Goal: Task Accomplishment & Management: Complete application form

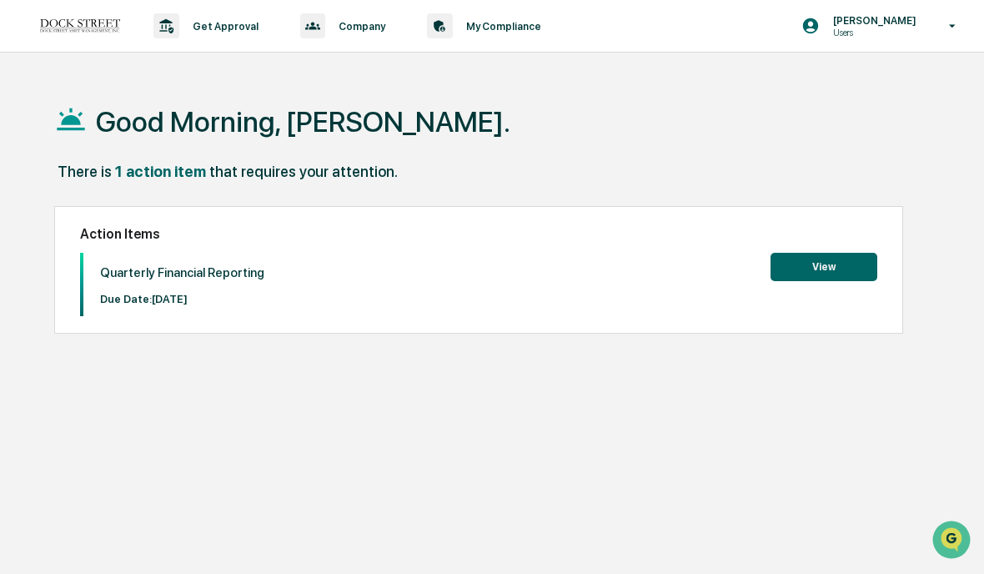
click at [826, 274] on button "View" at bounding box center [824, 267] width 107 height 28
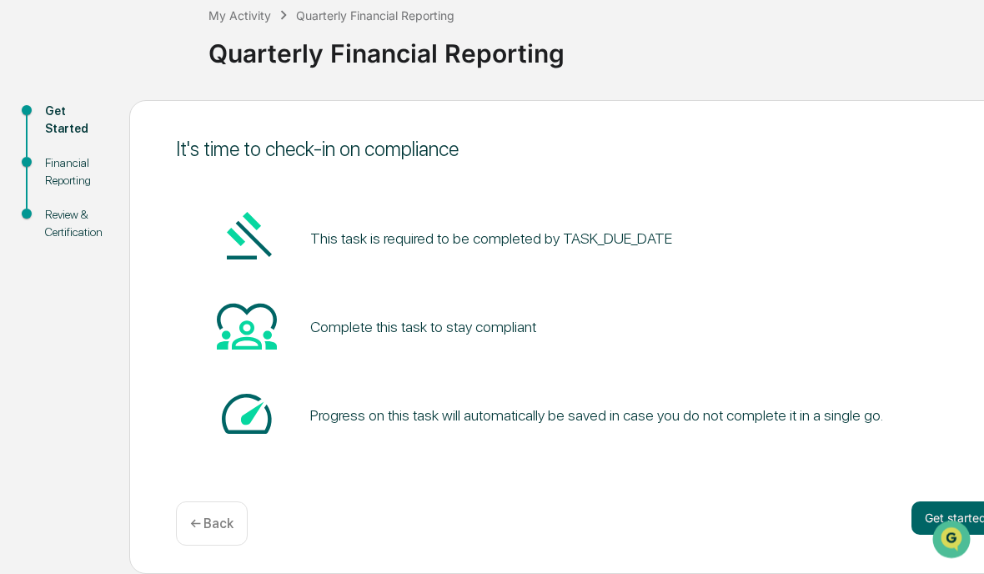
scroll to position [101, 0]
click at [960, 512] on button "Get started" at bounding box center [956, 517] width 88 height 33
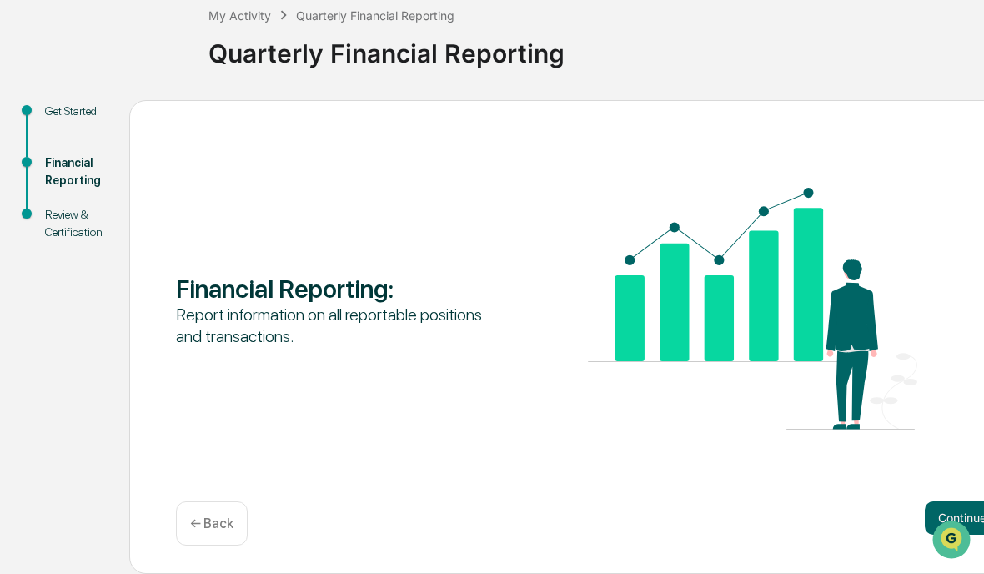
click at [972, 516] on button "Continue" at bounding box center [962, 517] width 75 height 33
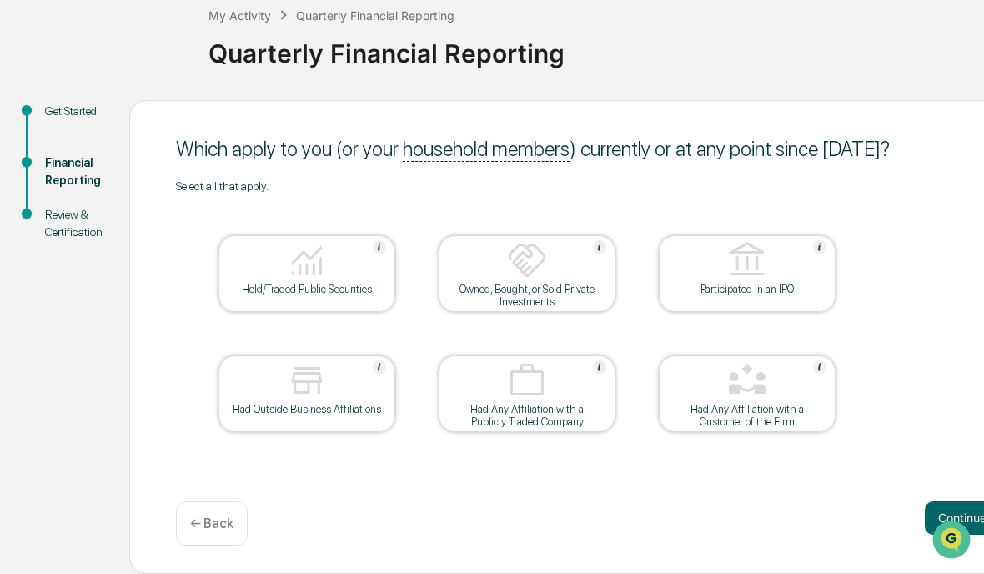
click at [263, 276] on div at bounding box center [307, 261] width 167 height 43
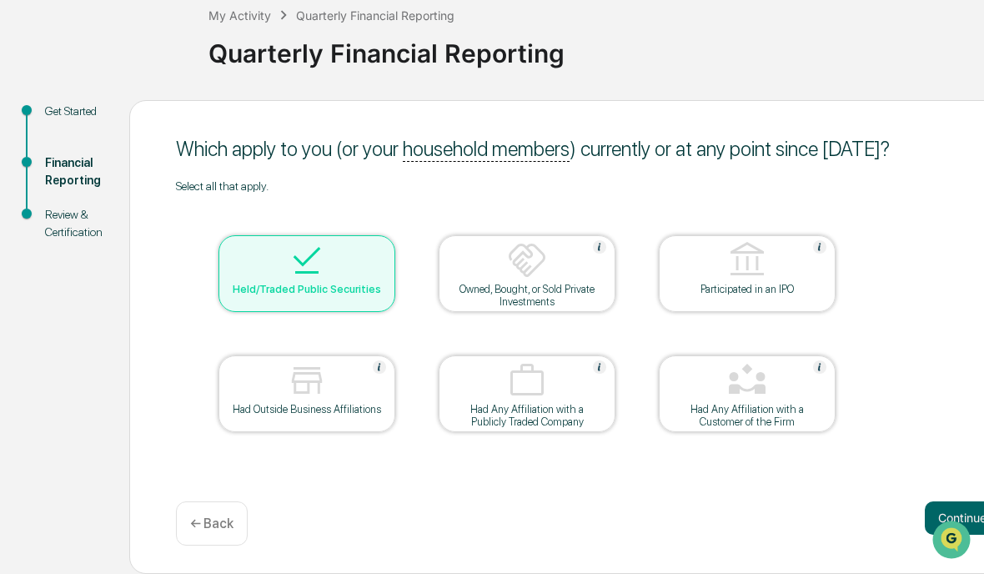
click at [964, 514] on button "Continue" at bounding box center [962, 517] width 75 height 33
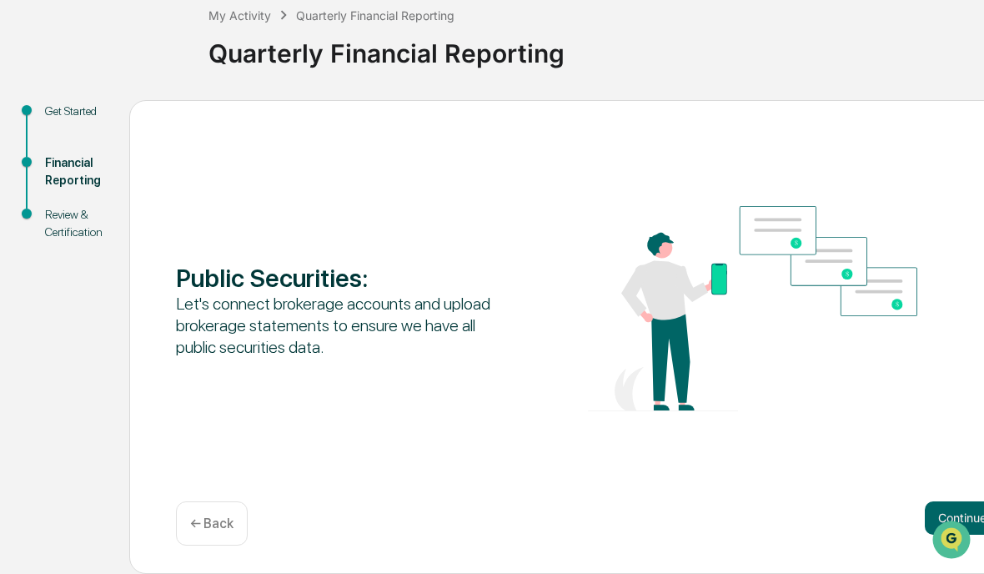
click at [974, 513] on button "Continue" at bounding box center [962, 517] width 75 height 33
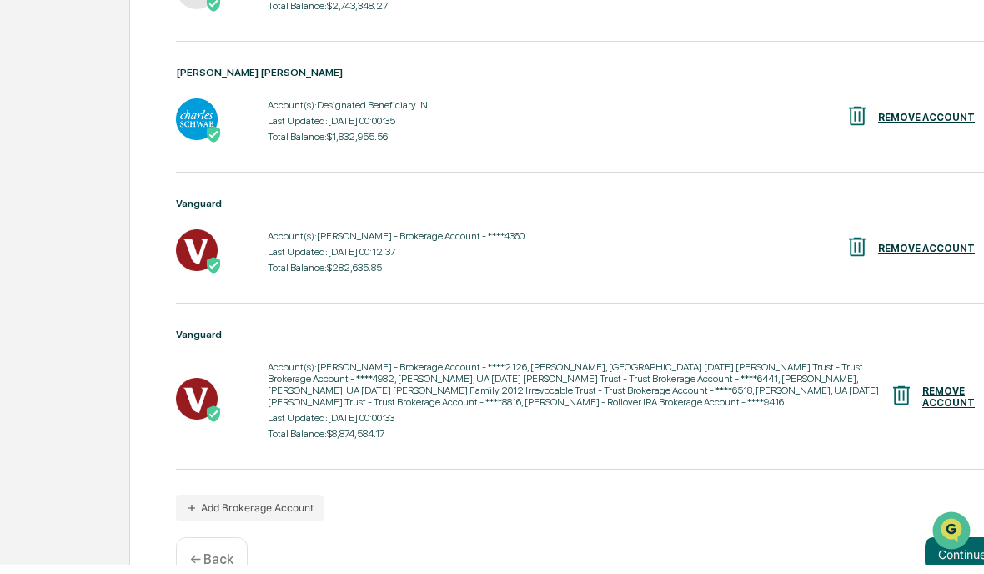
scroll to position [594, 0]
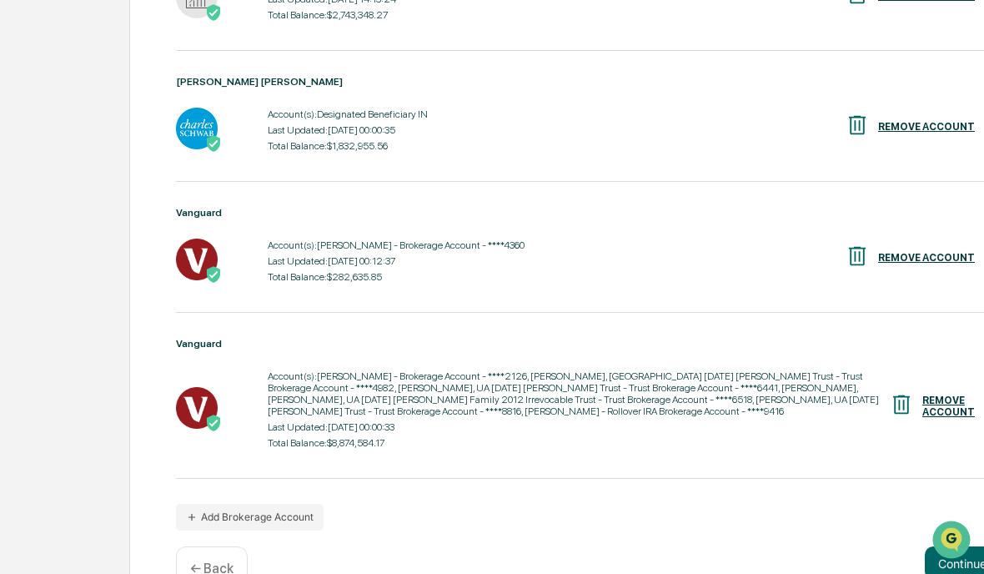
click at [226, 530] on button "Add Brokerage Account" at bounding box center [250, 517] width 148 height 27
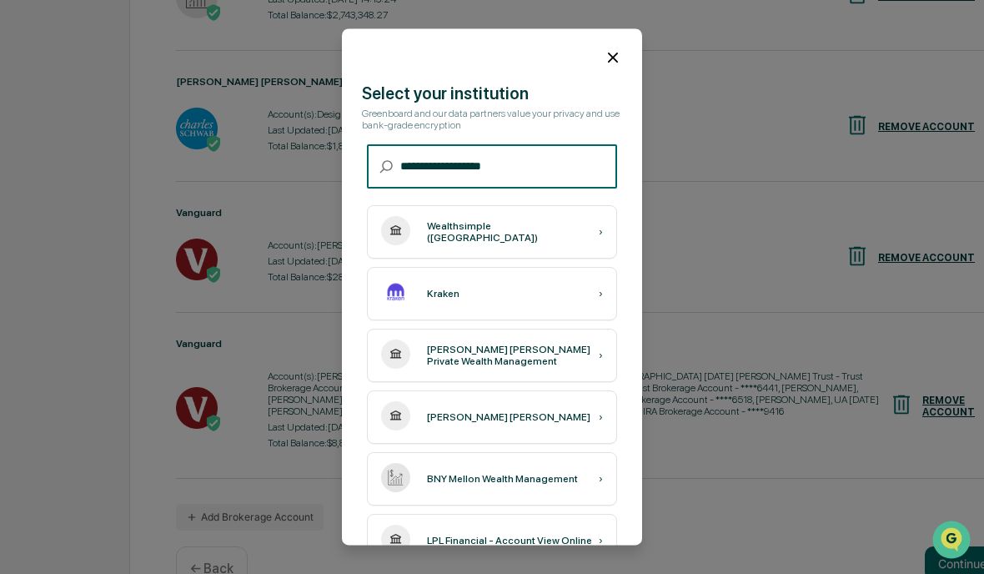
type input "**********"
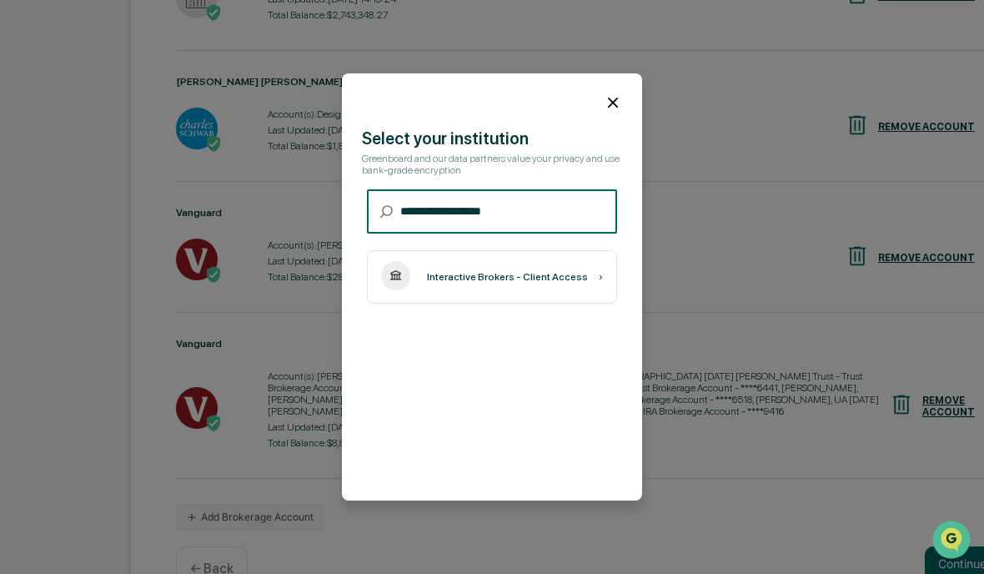
click at [440, 304] on div "Interactive Brokers - Client Access ›" at bounding box center [492, 276] width 250 height 53
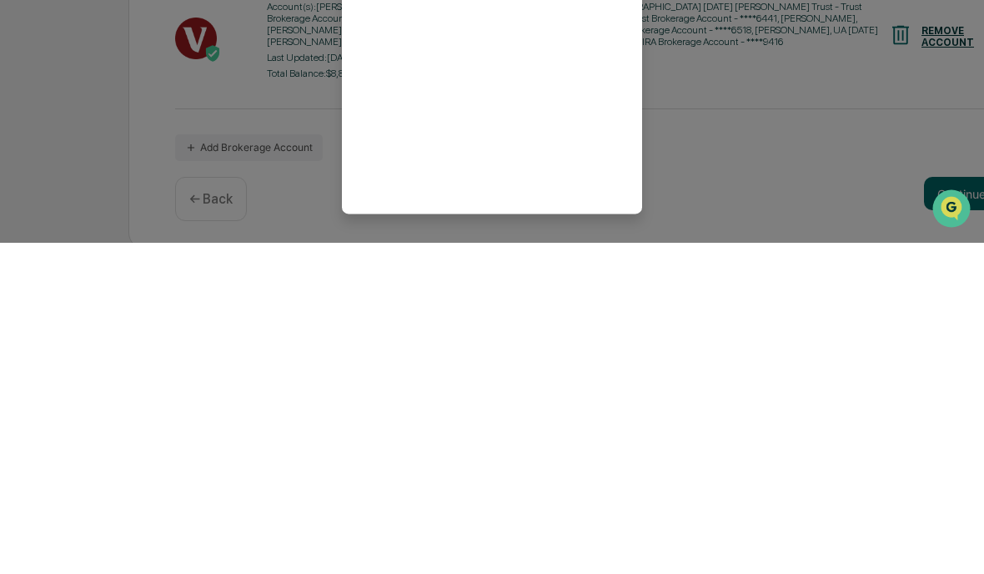
scroll to position [594, 1]
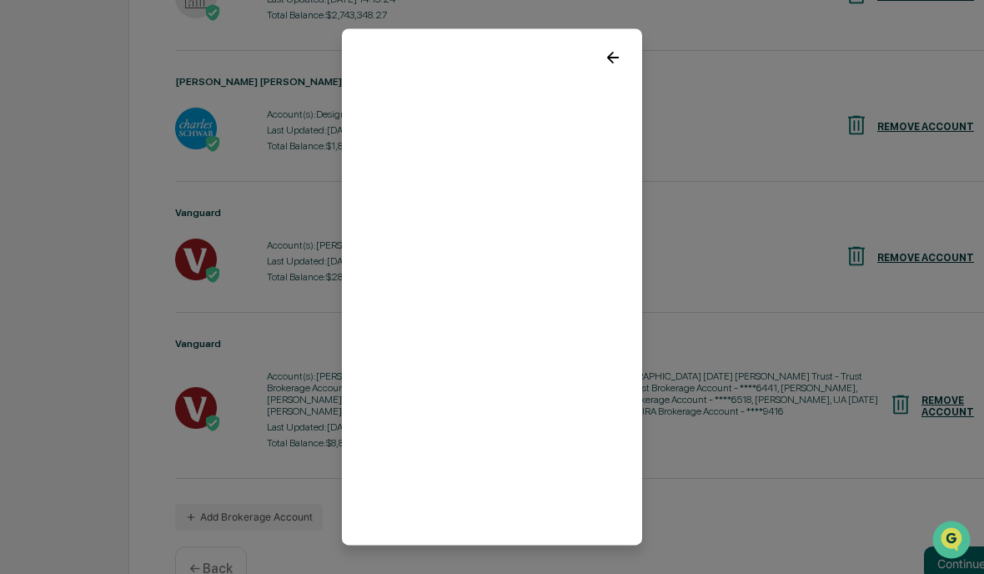
click at [617, 58] on icon at bounding box center [613, 57] width 18 height 18
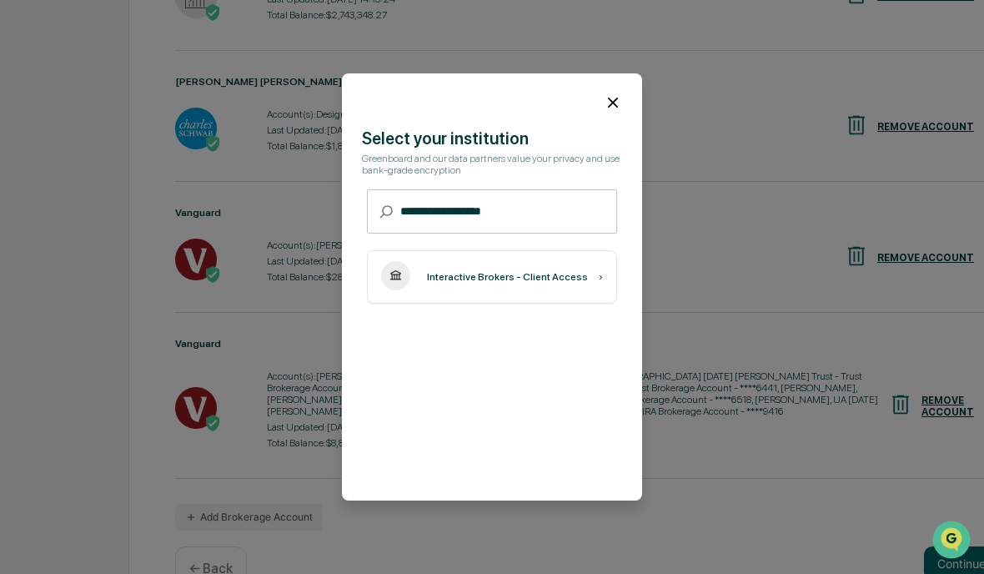
click at [609, 58] on div at bounding box center [492, 287] width 984 height 574
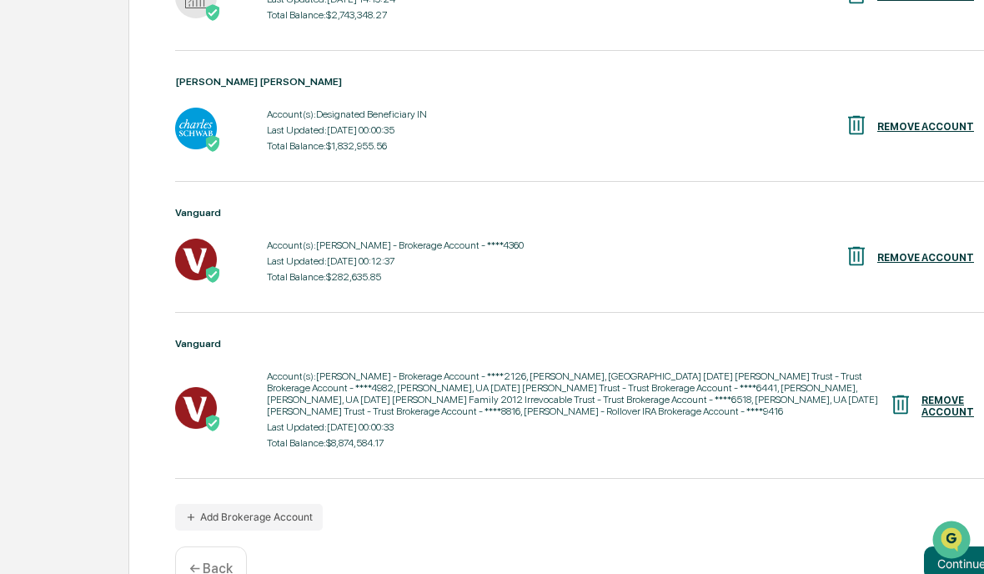
click at [976, 573] on button "Continue" at bounding box center [961, 562] width 75 height 33
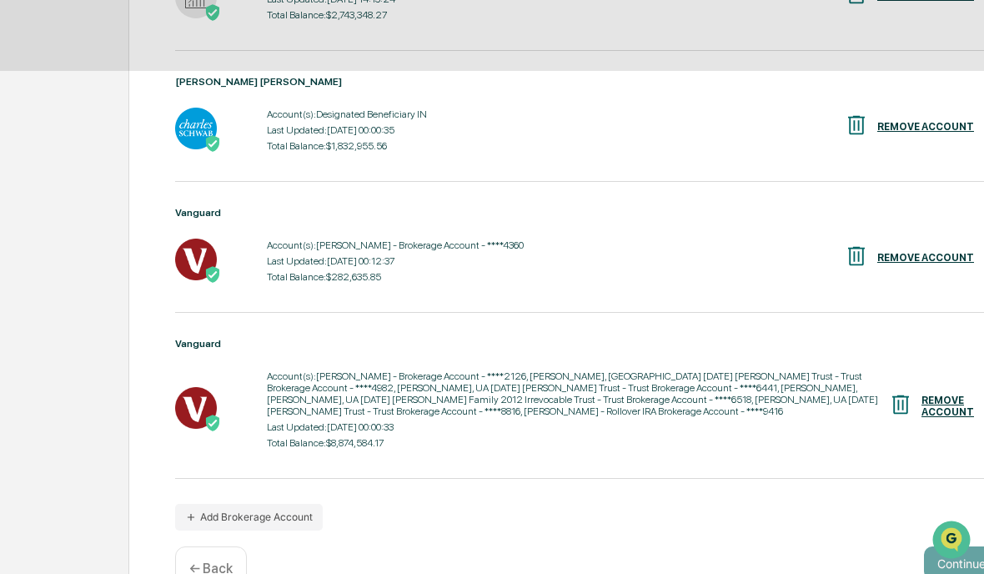
scroll to position [31, 0]
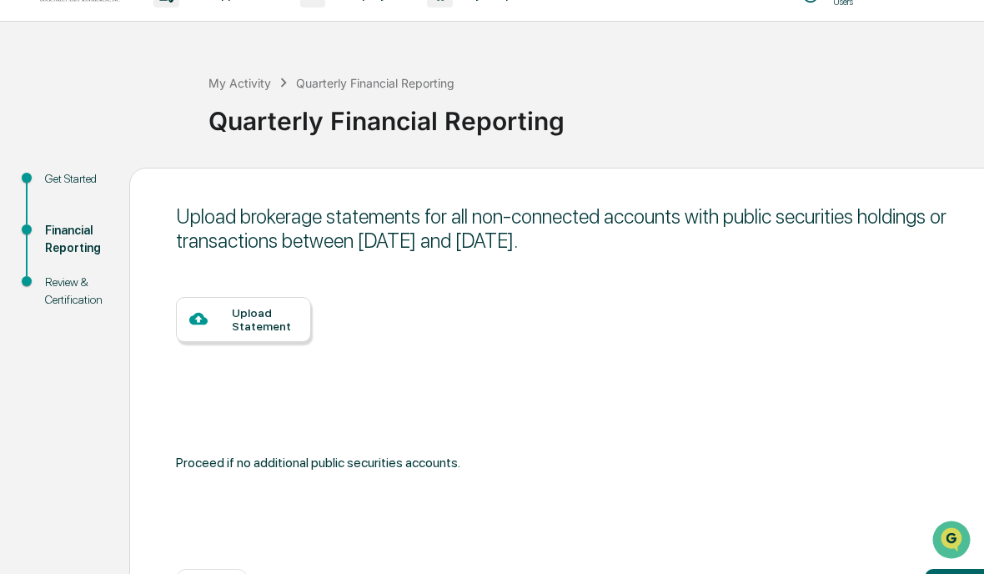
click at [284, 329] on div "Upload Statement" at bounding box center [265, 319] width 66 height 27
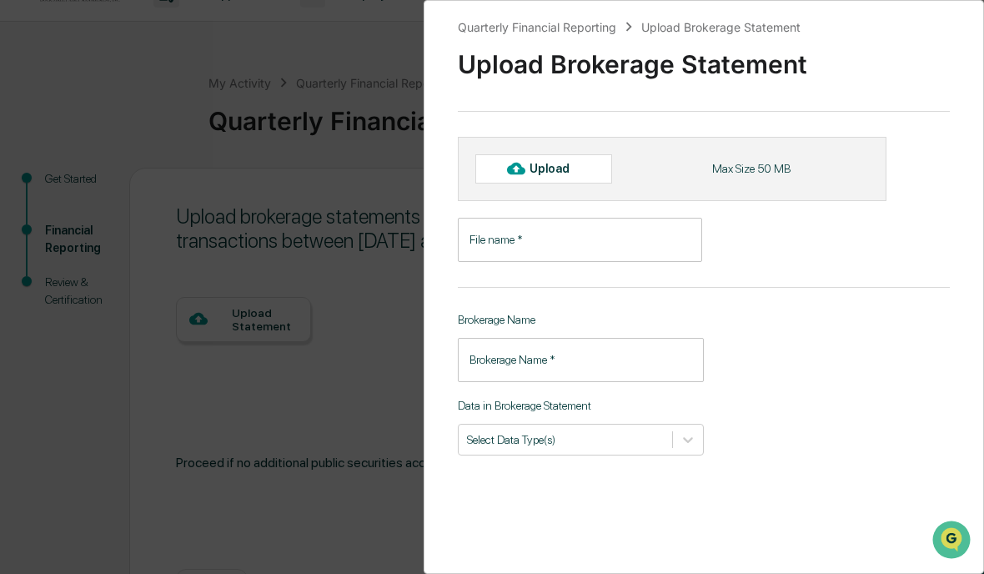
click at [377, 411] on div "Quarterly Financial Reporting Upload Brokerage Statement Upload Brokerage State…" at bounding box center [492, 287] width 984 height 574
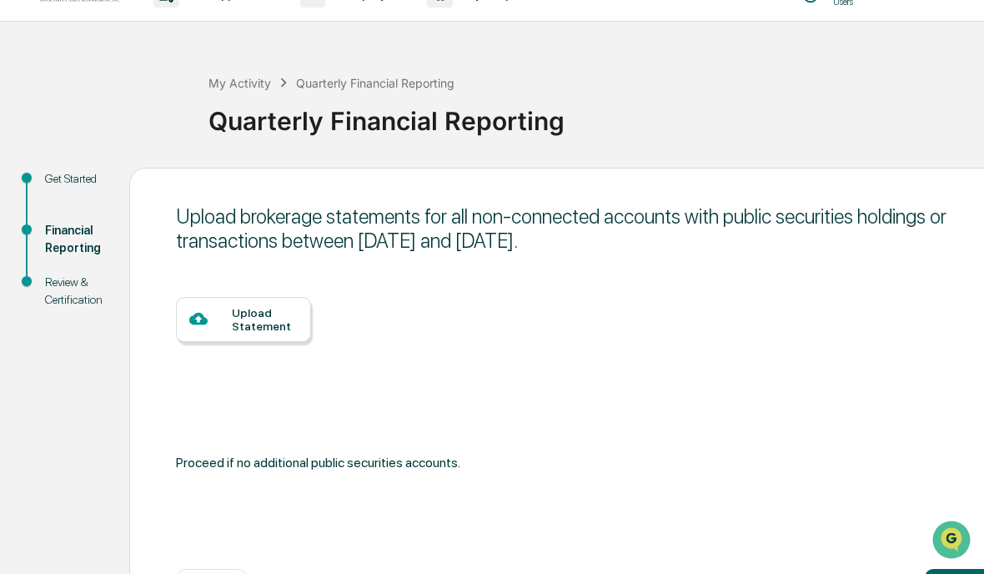
click at [949, 531] on img "Open customer support" at bounding box center [952, 540] width 38 height 30
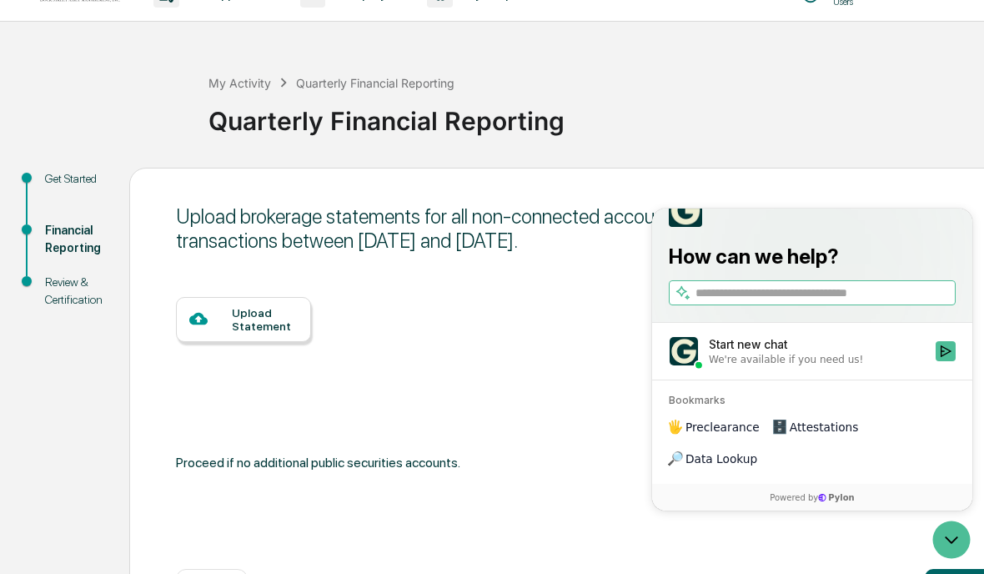
click at [630, 427] on div "Upload Statement" at bounding box center [588, 373] width 824 height 153
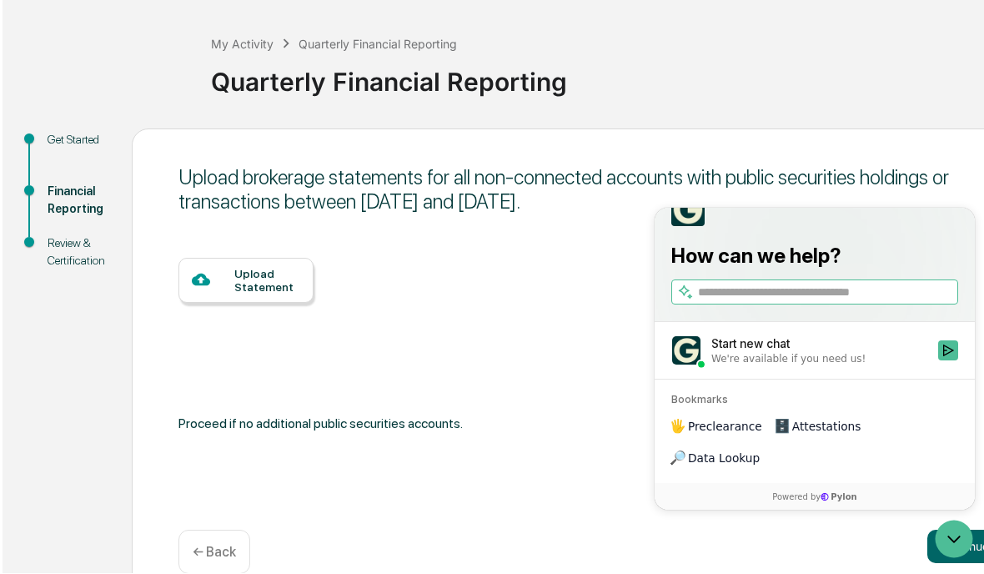
scroll to position [101, 0]
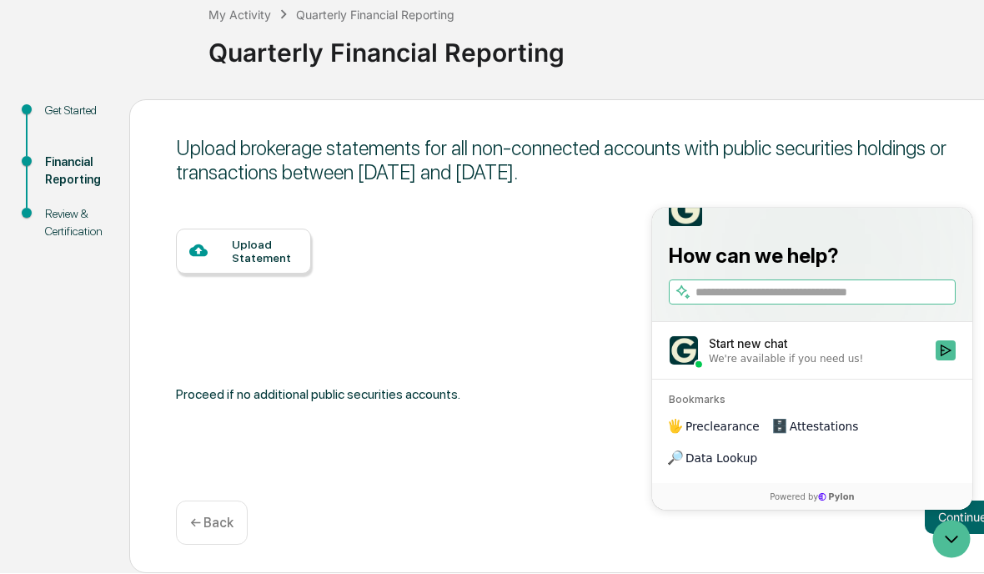
click at [982, 524] on button "Continue" at bounding box center [962, 517] width 75 height 33
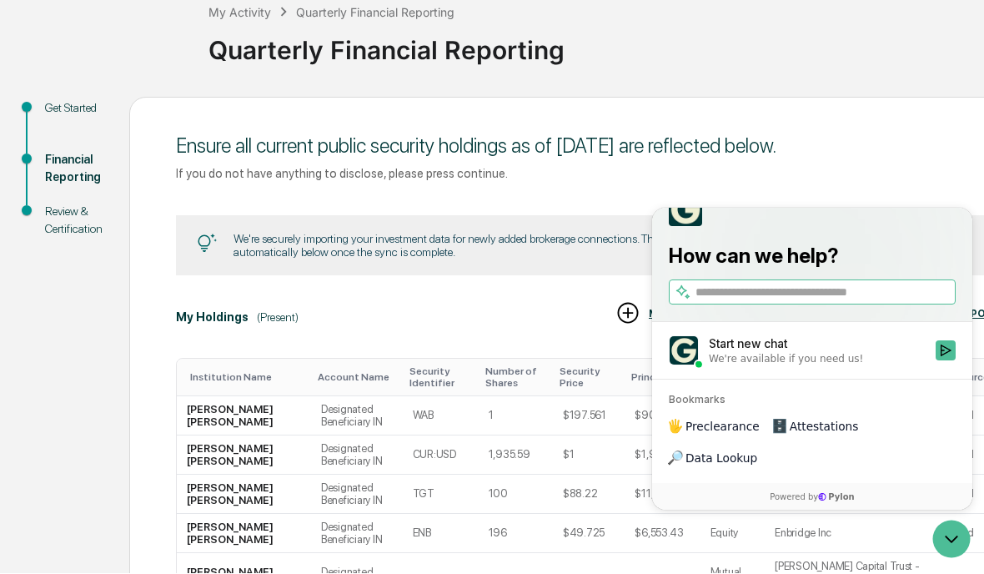
scroll to position [102, 0]
click at [595, 321] on div "My Holdings (Present) EXPORT UPLOAD REPORT MANUALLY ADD HOLDINGS" at bounding box center [588, 317] width 824 height 34
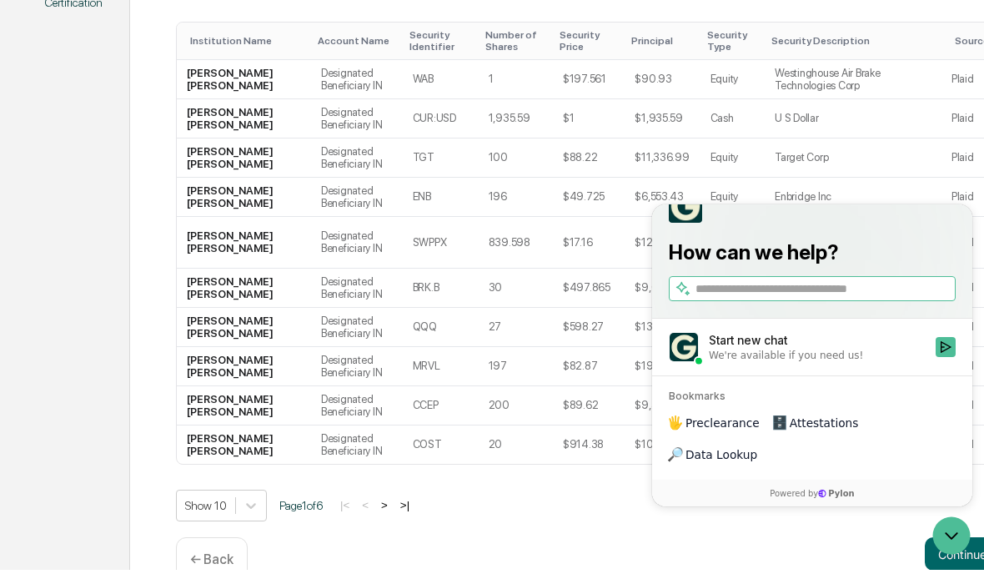
scroll to position [322, 0]
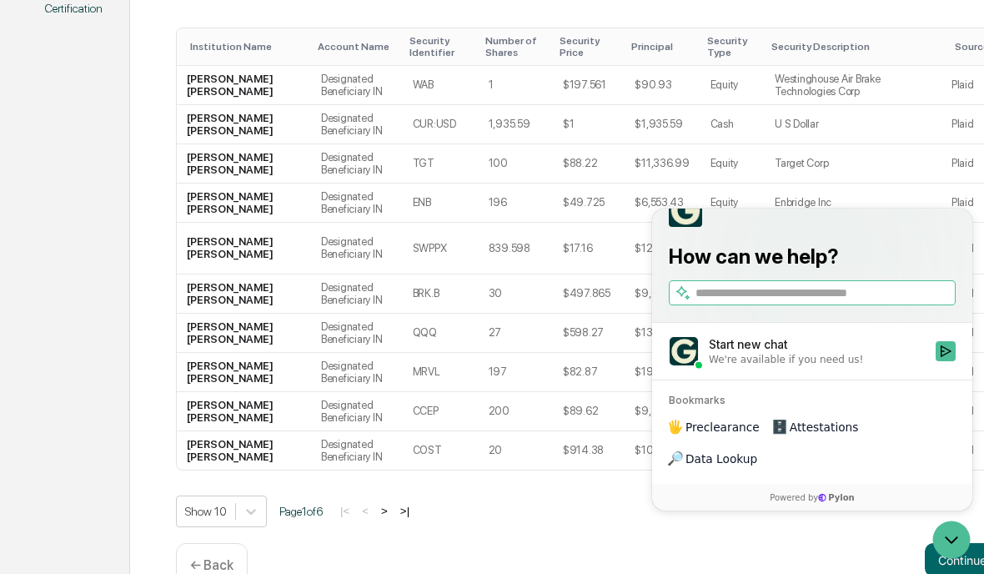
click at [968, 523] on icon "Open customer support" at bounding box center [952, 540] width 38 height 38
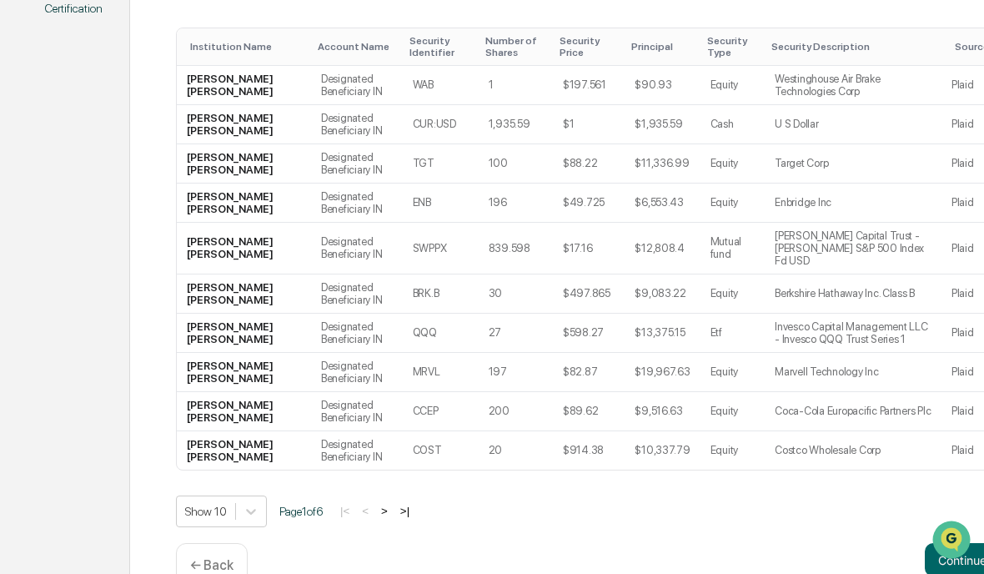
click at [977, 573] on button "Continue" at bounding box center [962, 559] width 75 height 33
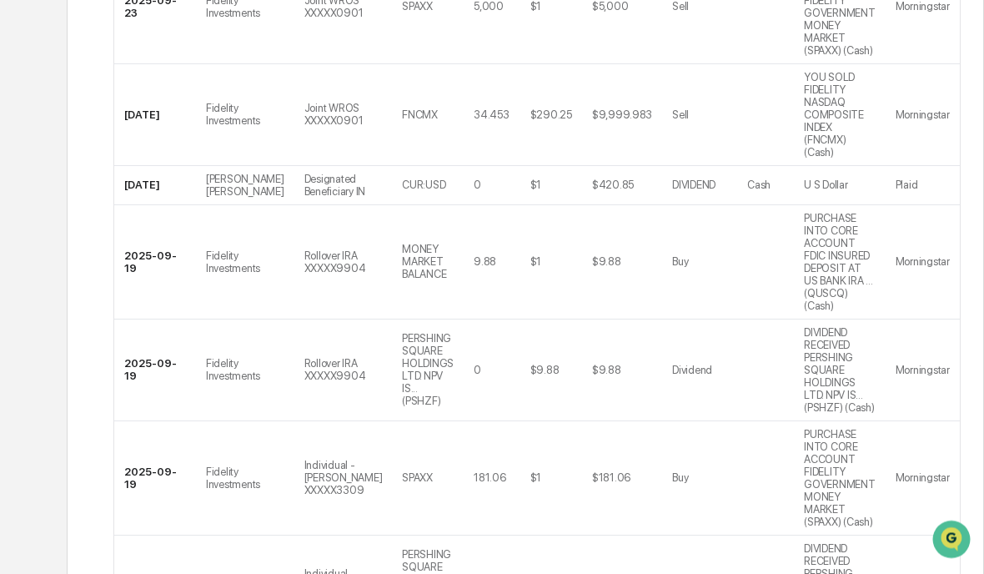
scroll to position [674, 63]
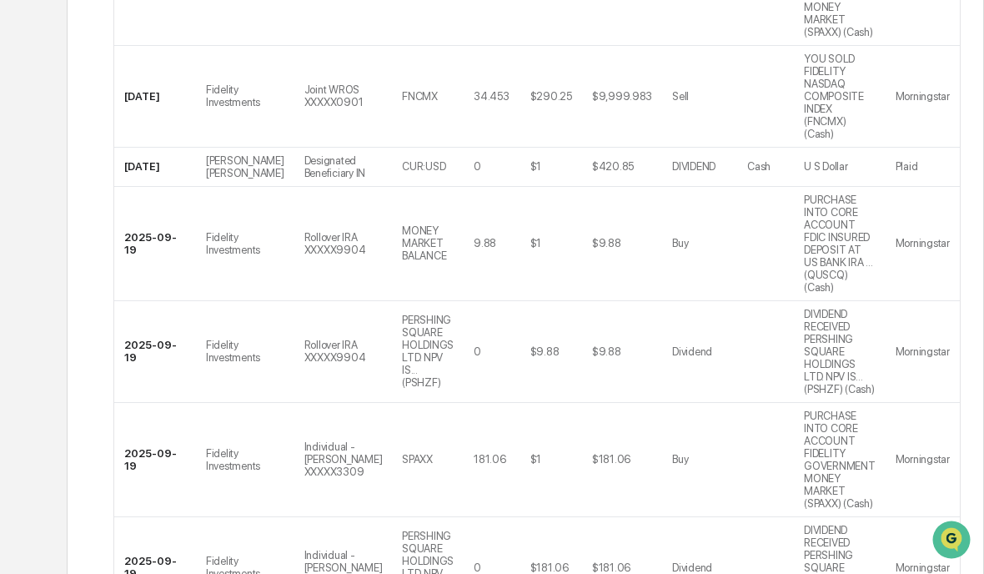
click at [962, 567] on div "Ensure all public security transactions between [DATE] and [DATE] are reflected…" at bounding box center [525, 145] width 917 height 1240
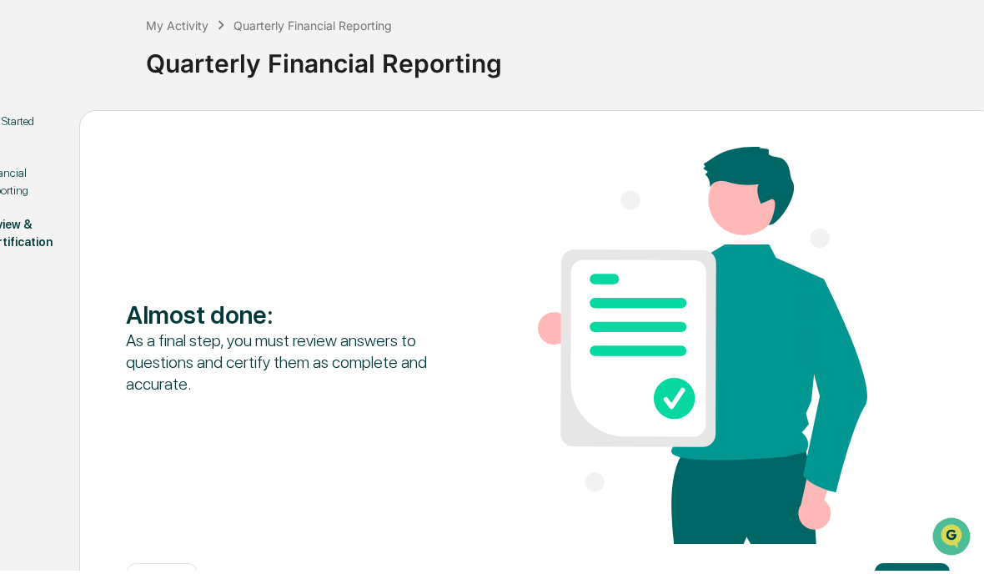
scroll to position [84, 63]
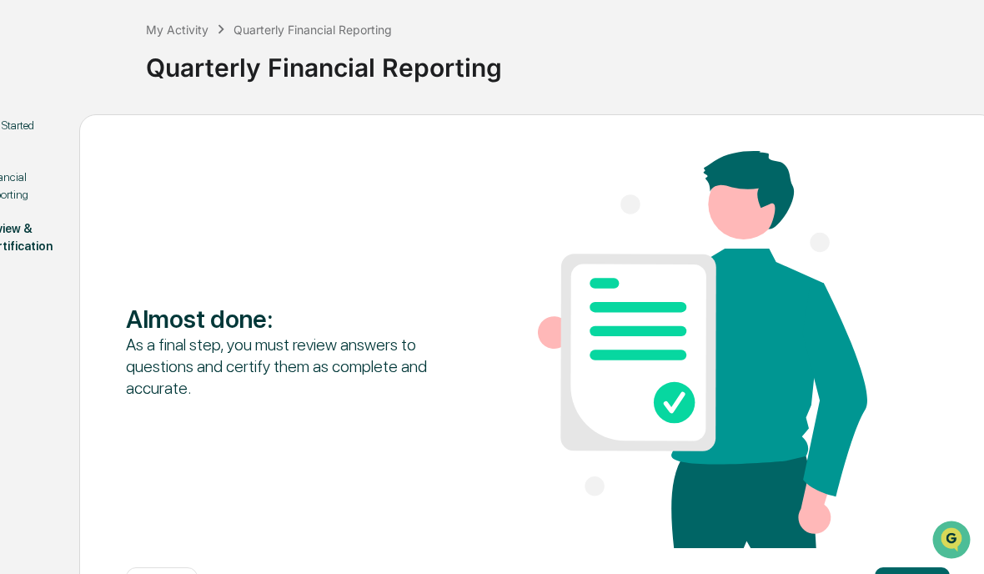
click at [906, 573] on button "Continue" at bounding box center [912, 583] width 75 height 33
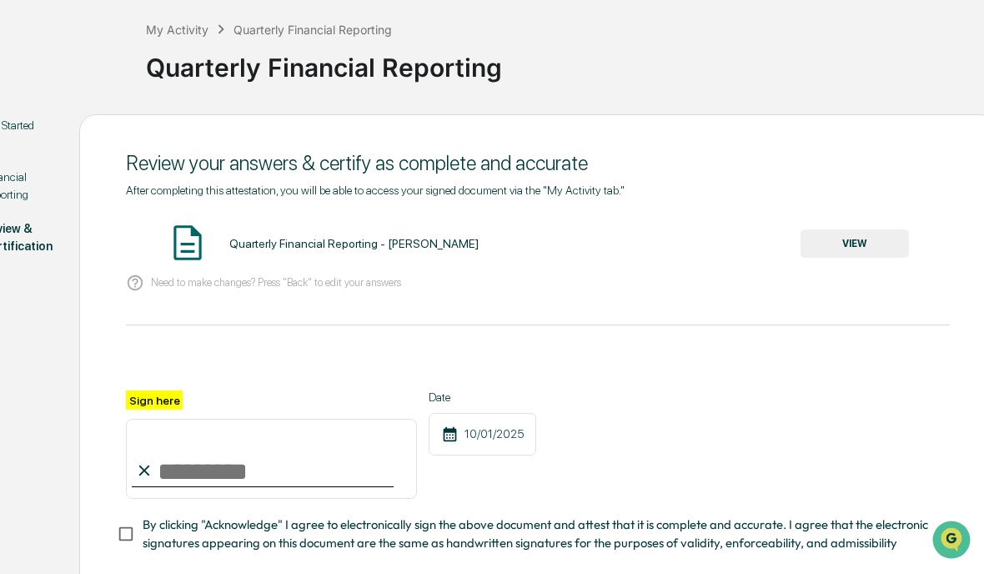
click at [880, 246] on button "VIEW" at bounding box center [855, 243] width 108 height 28
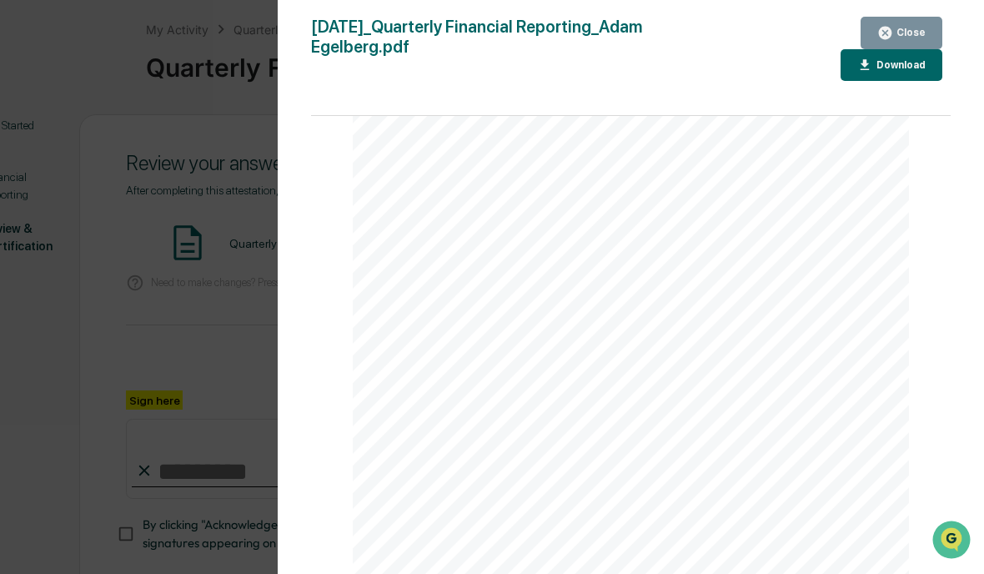
scroll to position [11260, 0]
click at [915, 39] on div "Close" at bounding box center [901, 33] width 48 height 16
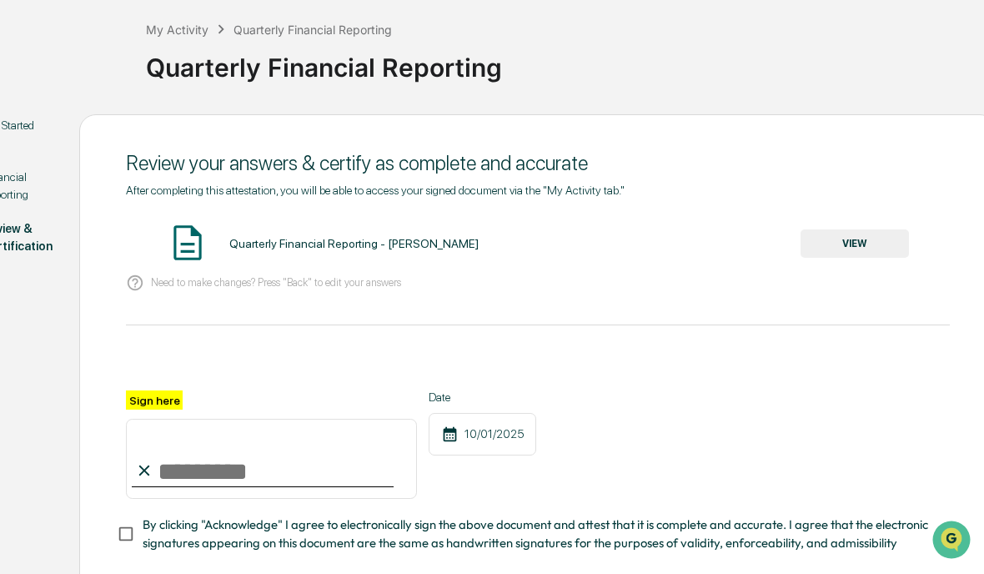
click at [170, 475] on input "Sign here" at bounding box center [271, 459] width 291 height 80
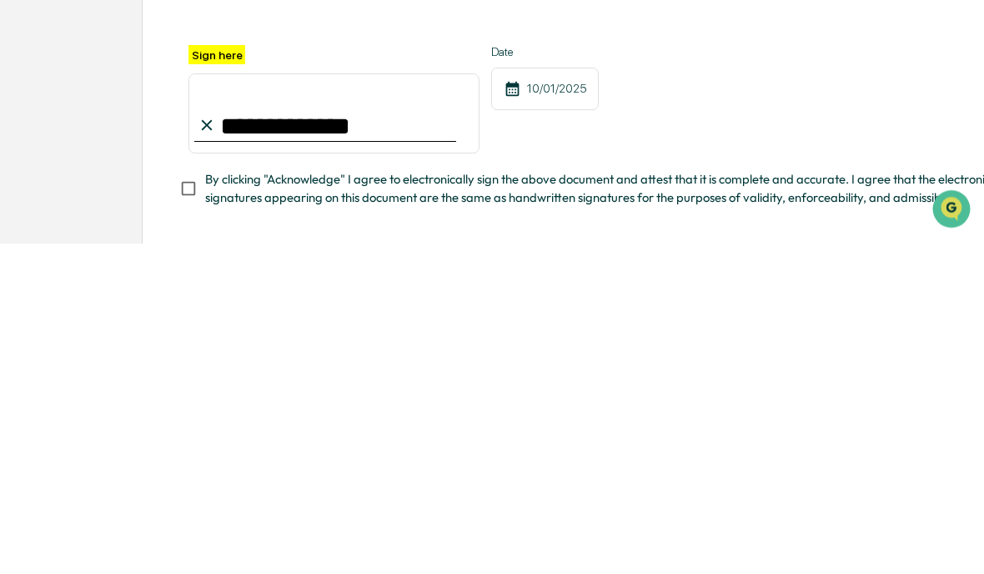
type input "**********"
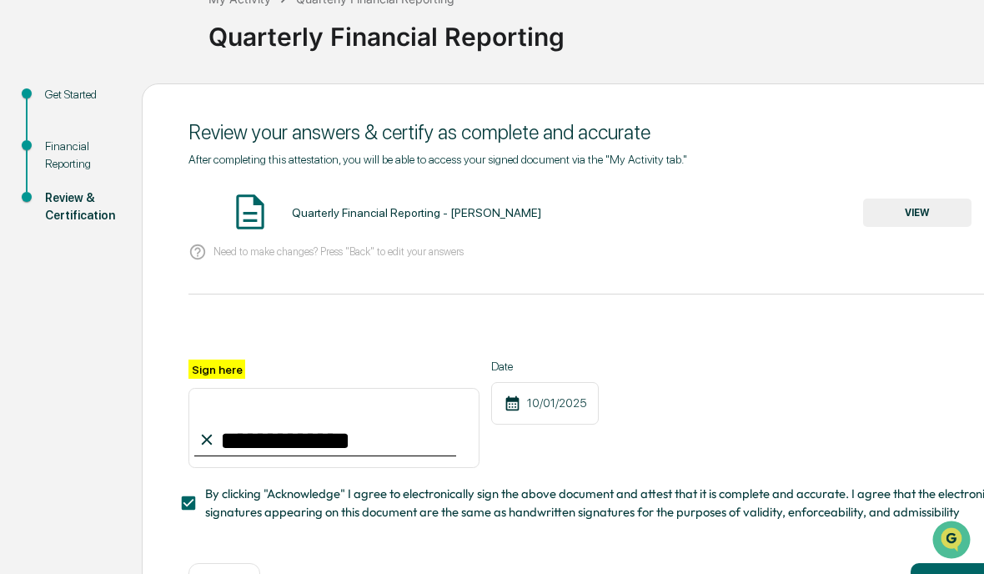
click at [927, 573] on button "Acknowledge" at bounding box center [962, 579] width 102 height 33
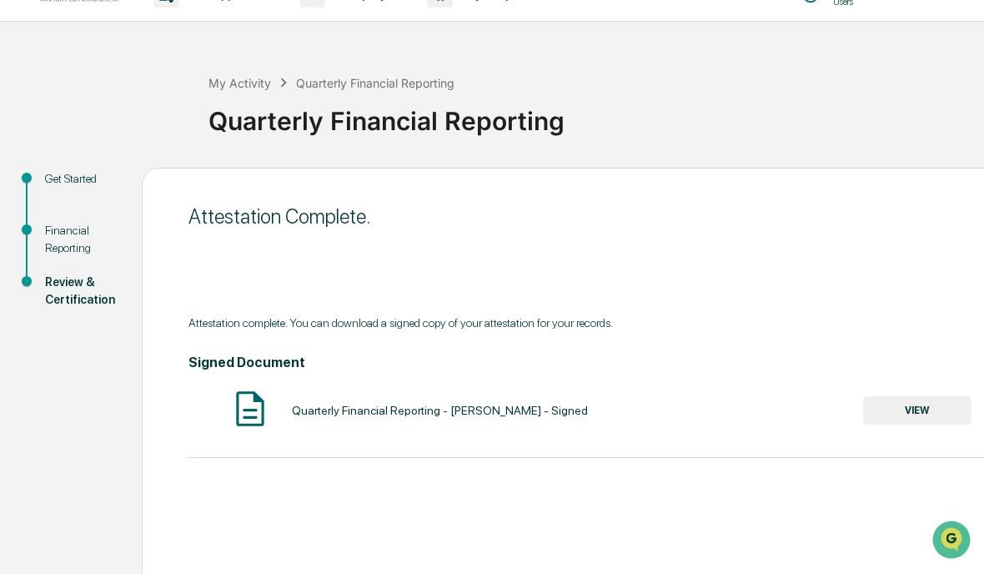
scroll to position [101, 0]
